Goal: Task Accomplishment & Management: Complete application form

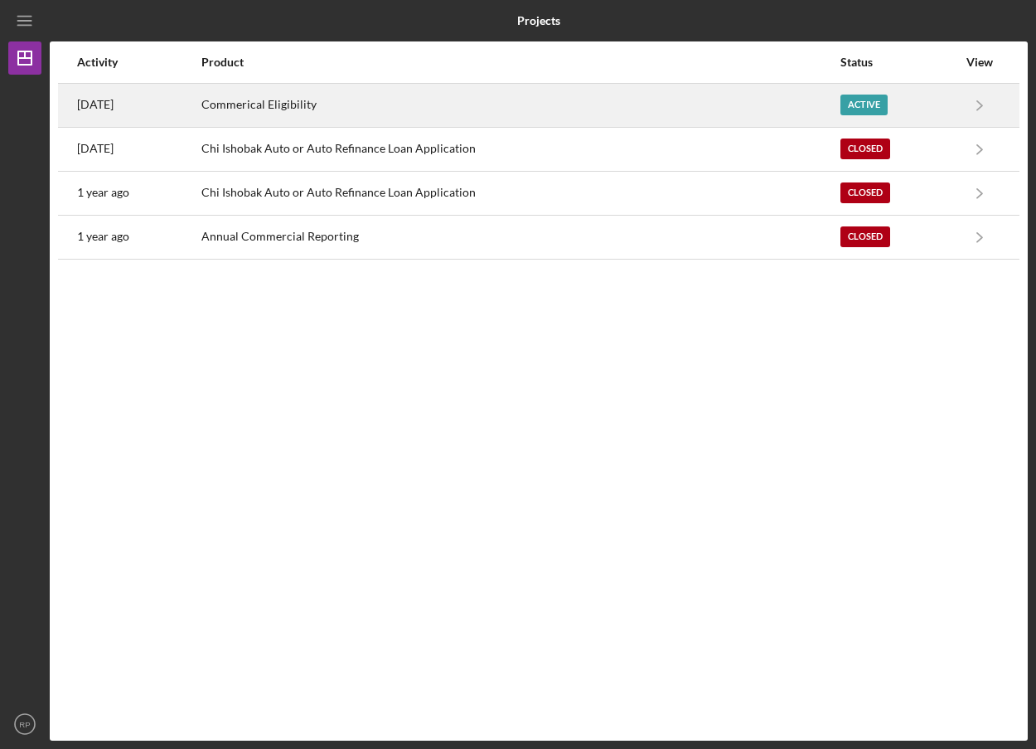
click at [876, 104] on div "Active" at bounding box center [864, 105] width 47 height 21
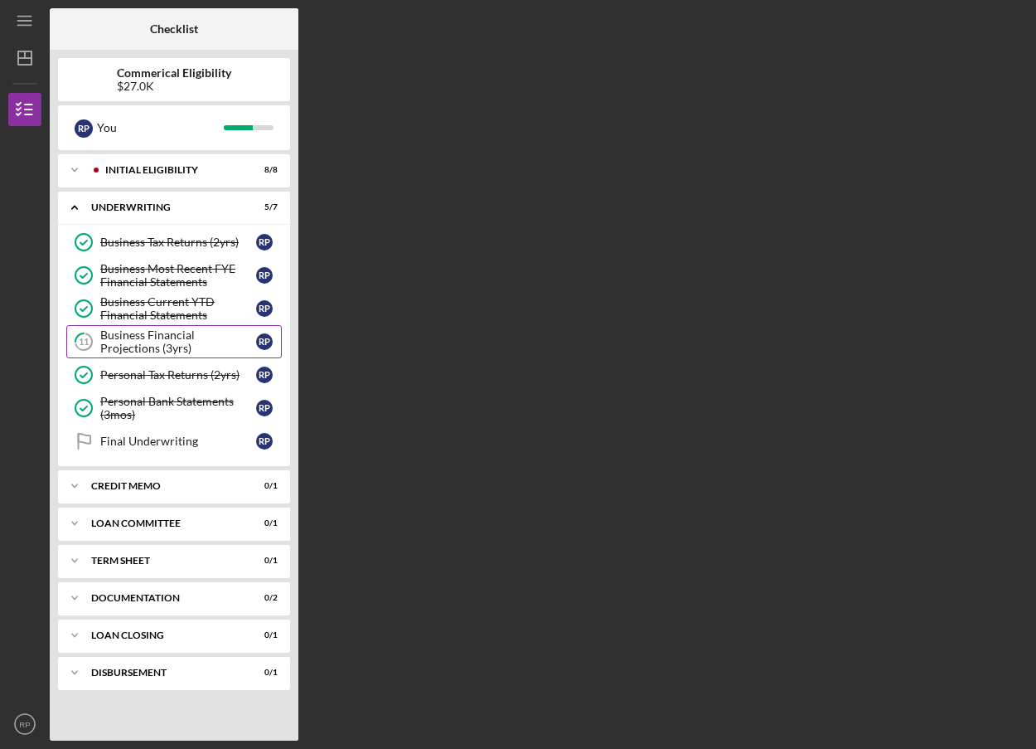
click at [197, 339] on div "Business Financial Projections (3yrs)" at bounding box center [178, 341] width 156 height 27
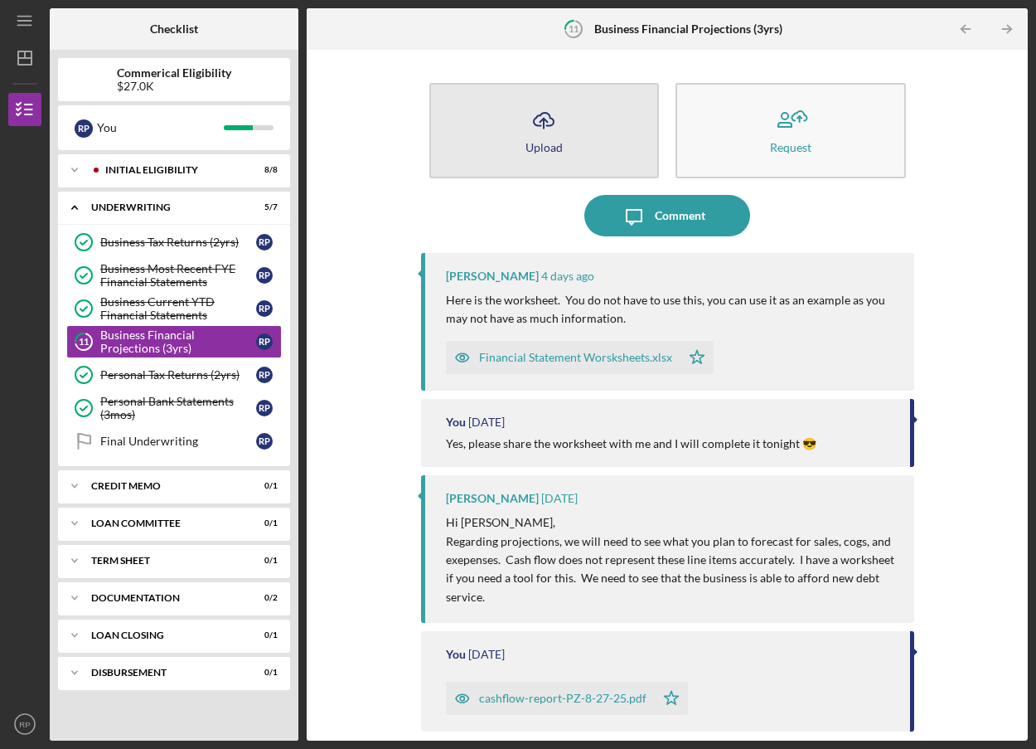
click at [619, 149] on button "Icon/Upload Upload" at bounding box center [545, 130] width 231 height 95
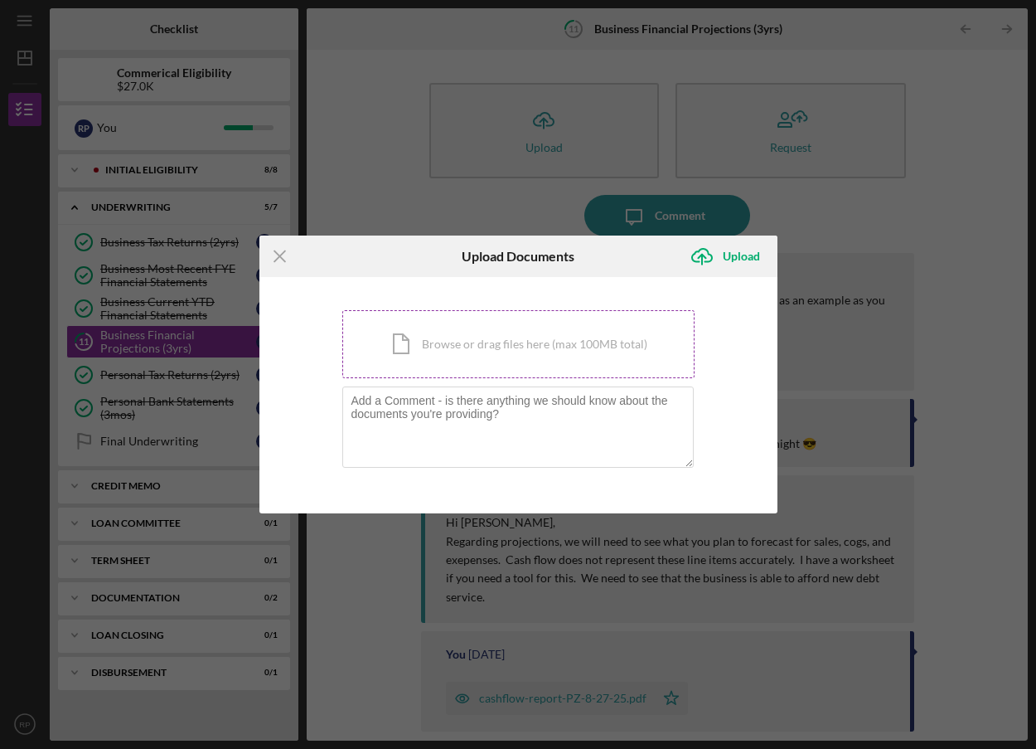
click at [530, 350] on div "Icon/Document Browse or drag files here (max 100MB total) Tap to choose files o…" at bounding box center [518, 344] width 352 height 68
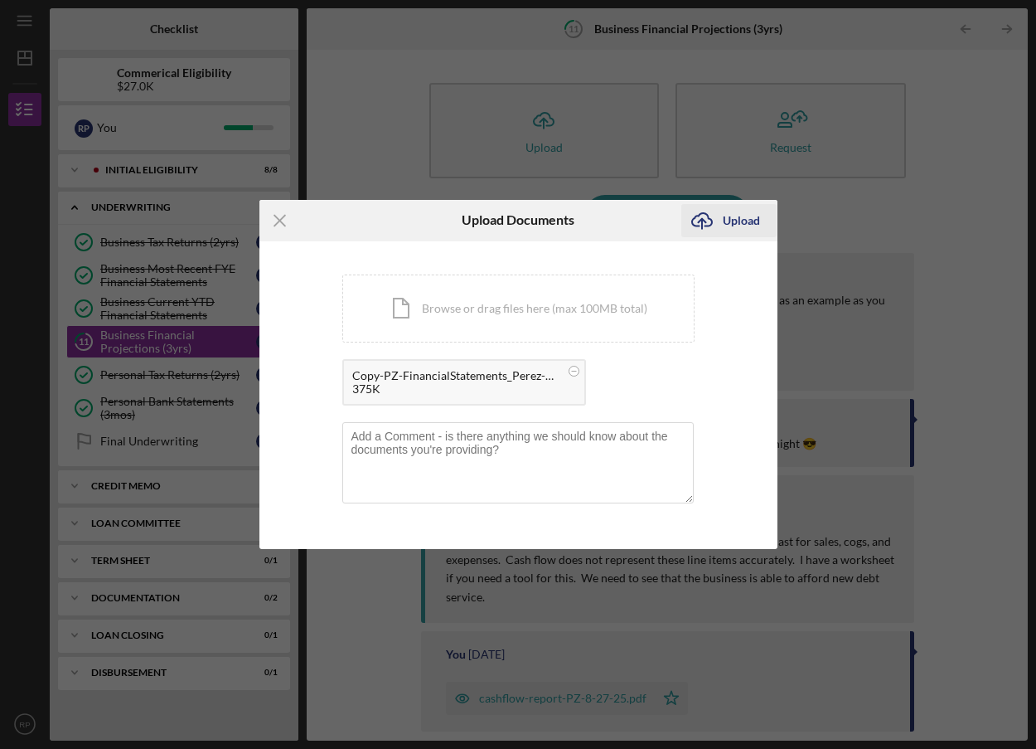
click at [739, 223] on div "Upload" at bounding box center [741, 220] width 37 height 33
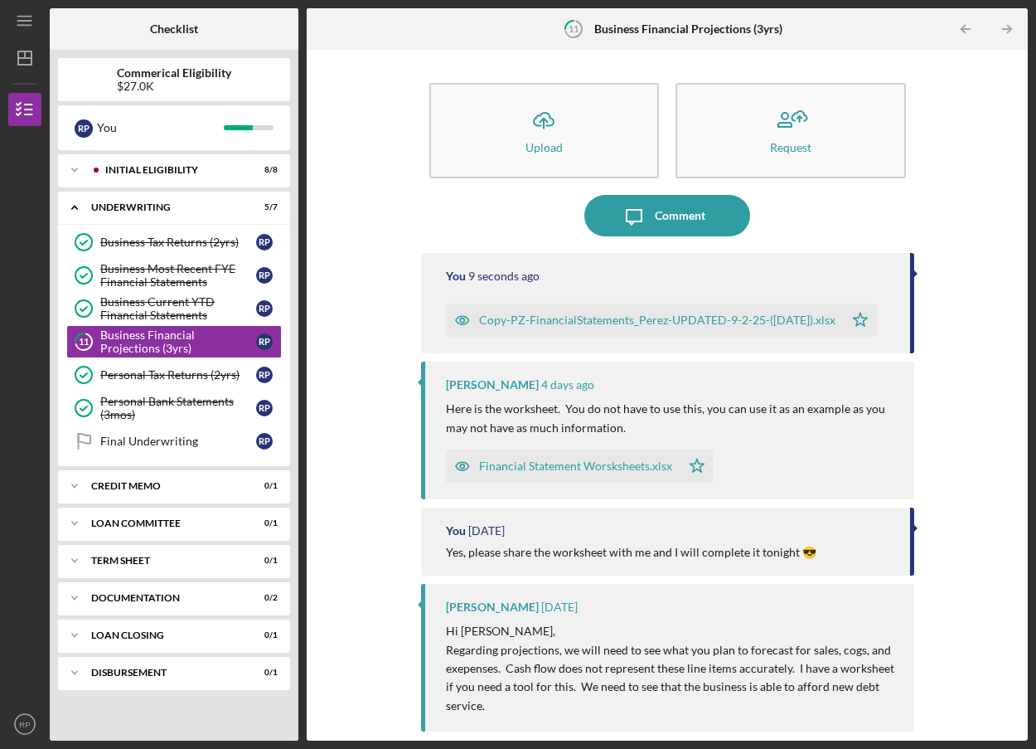
click at [717, 315] on div "Copy-PZ-FinancialStatements_Perez-UPDATED-9-2-25-([DATE]).xlsx" at bounding box center [657, 319] width 357 height 13
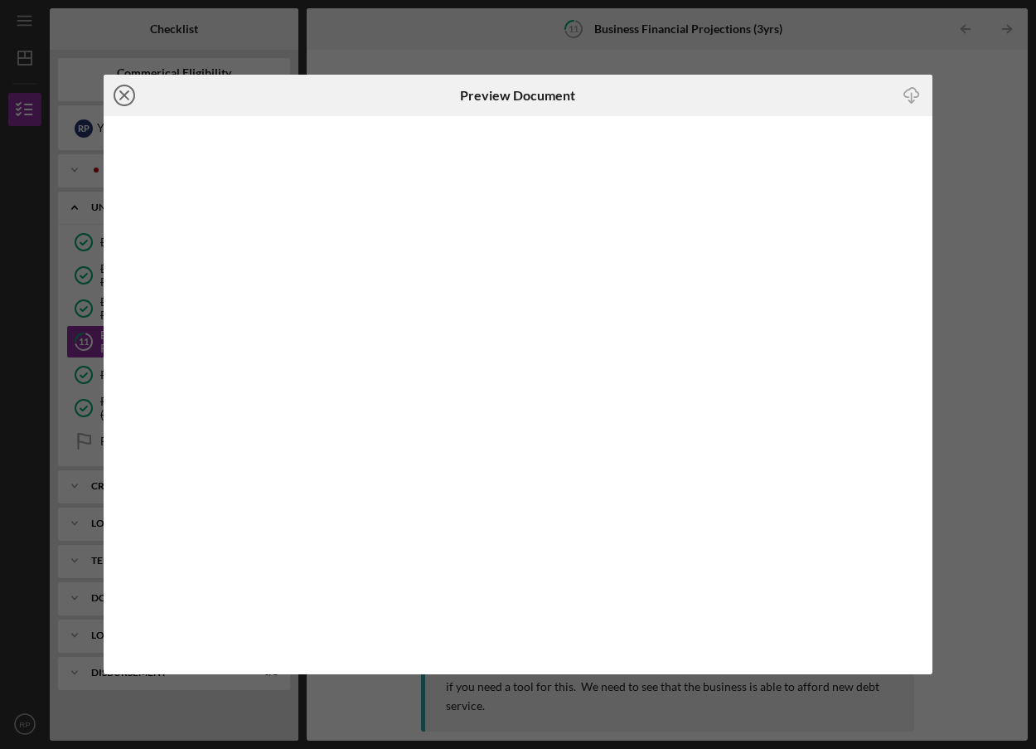
click at [129, 98] on icon "Icon/Close" at bounding box center [124, 95] width 41 height 41
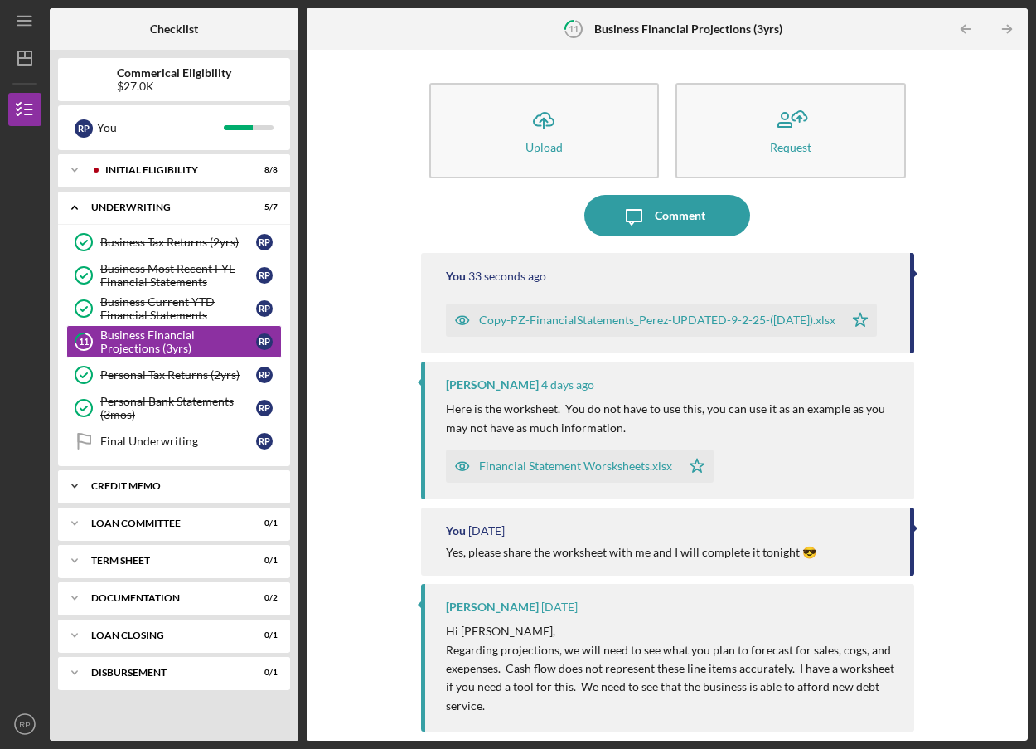
click at [163, 480] on div "Icon/Expander CREDIT MEMO 0 / 1" at bounding box center [174, 485] width 232 height 33
